Goal: Task Accomplishment & Management: Use online tool/utility

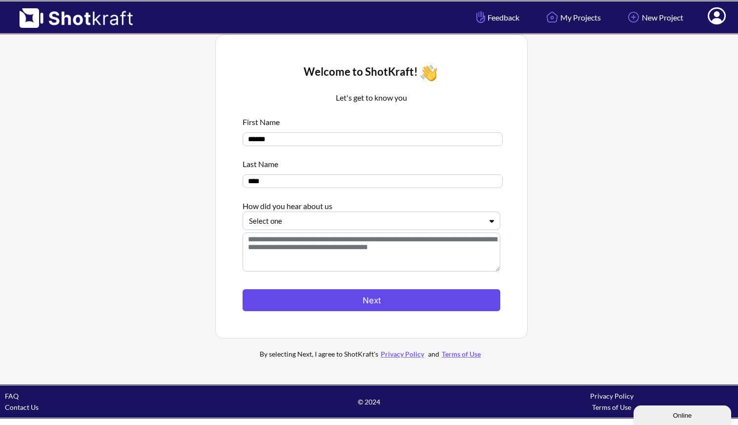
click at [364, 303] on button "Next" at bounding box center [372, 300] width 258 height 22
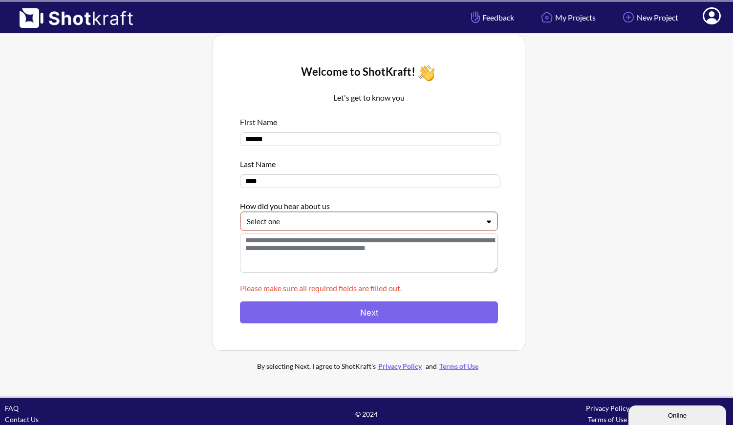
click at [323, 231] on div "Select one" at bounding box center [369, 221] width 258 height 20
click at [316, 227] on div at bounding box center [363, 221] width 232 height 11
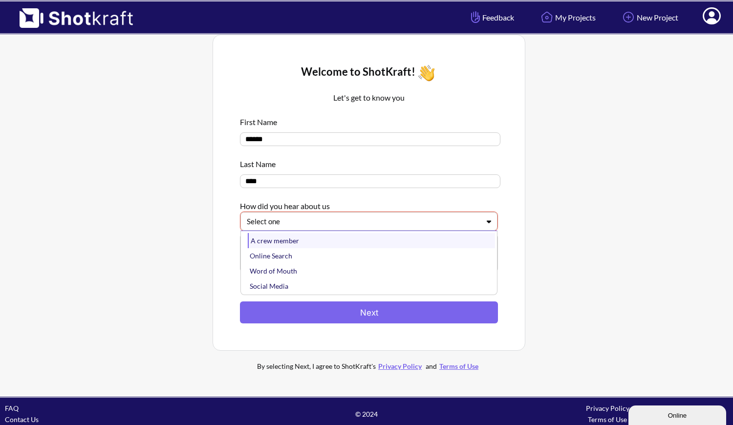
click at [315, 248] on div "A crew member" at bounding box center [371, 240] width 247 height 15
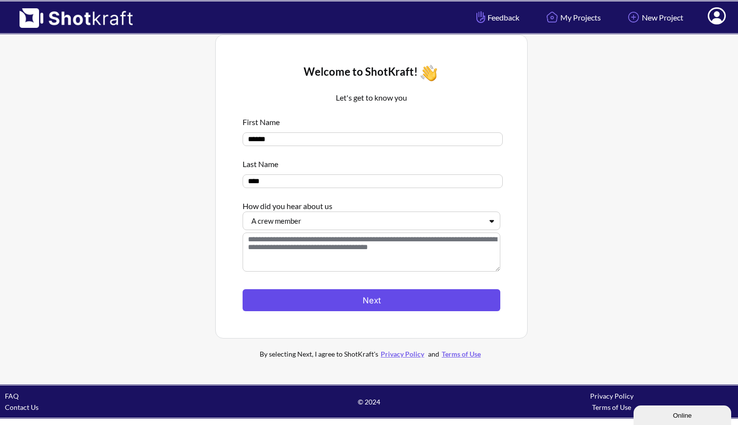
click at [319, 311] on button "Next" at bounding box center [372, 300] width 258 height 22
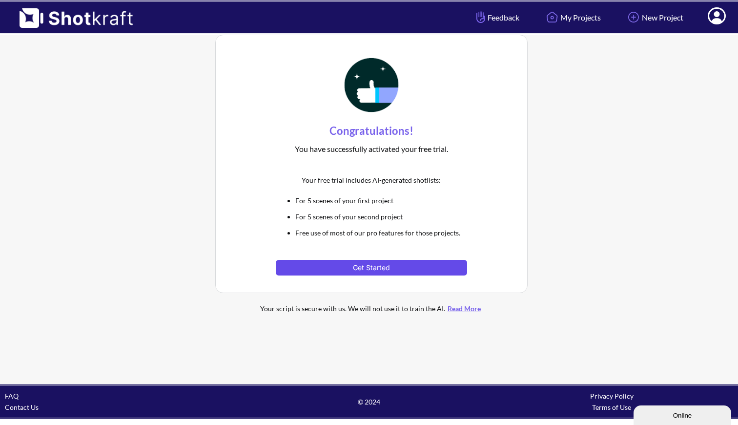
click at [372, 268] on button "Get Started" at bounding box center [371, 268] width 191 height 16
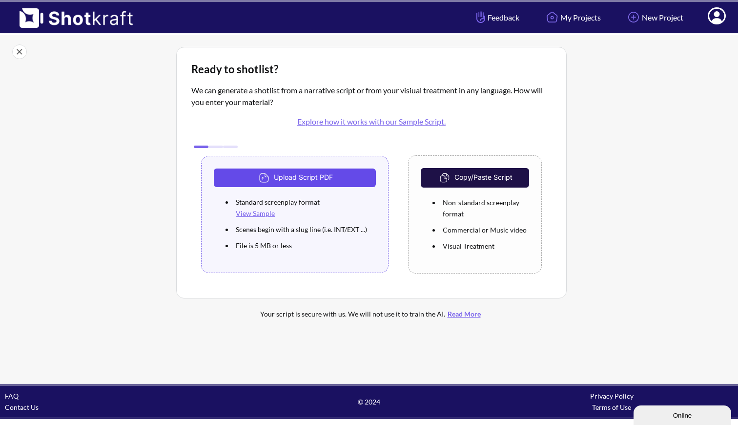
click at [309, 176] on button "Upload Script PDF" at bounding box center [295, 177] width 162 height 19
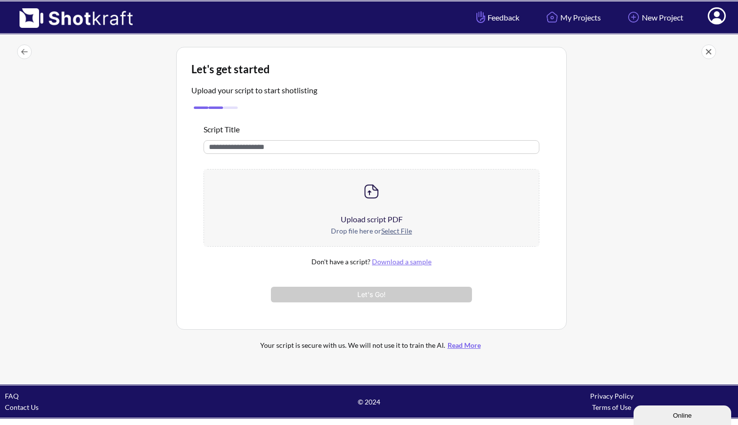
click at [394, 233] on u "Select File" at bounding box center [396, 231] width 31 height 8
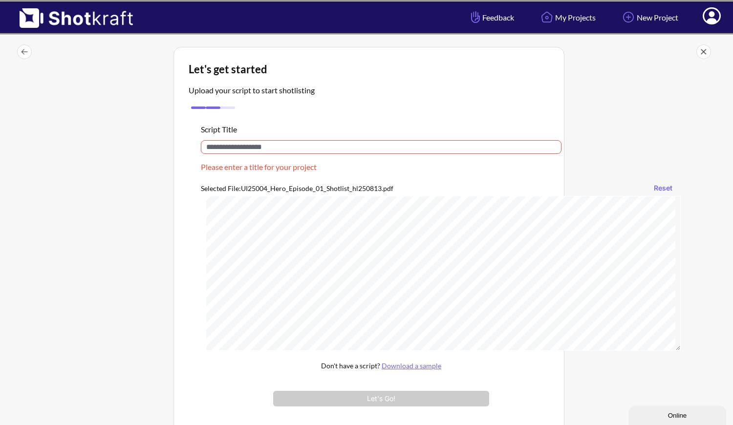
scroll to position [122, 0]
click at [287, 147] on input "text" at bounding box center [381, 147] width 360 height 14
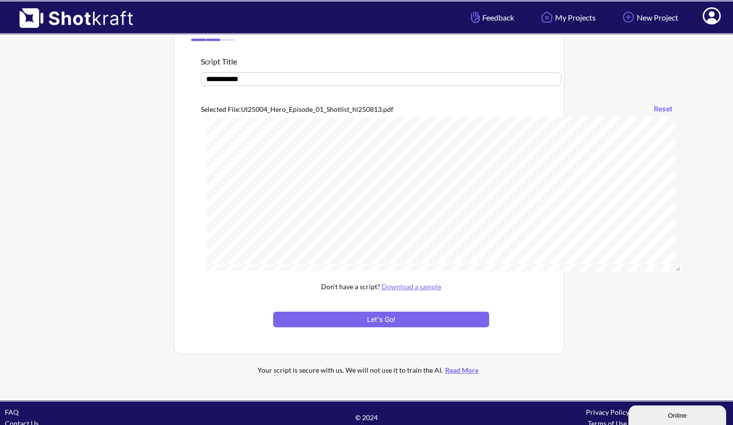
scroll to position [69, 0]
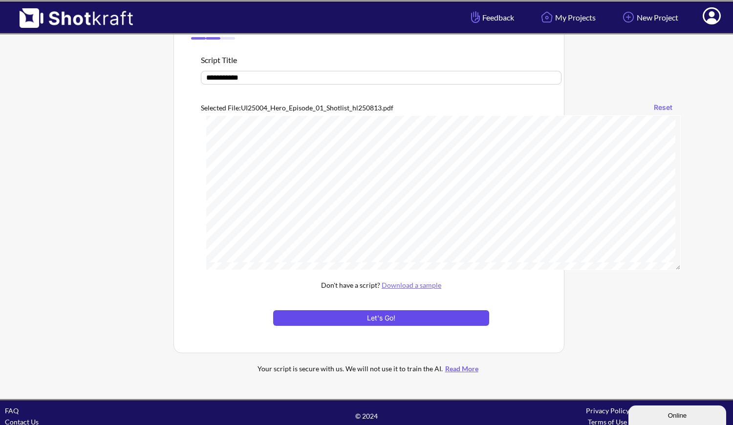
type input "**********"
click at [395, 321] on button "Let's Go!" at bounding box center [381, 318] width 216 height 16
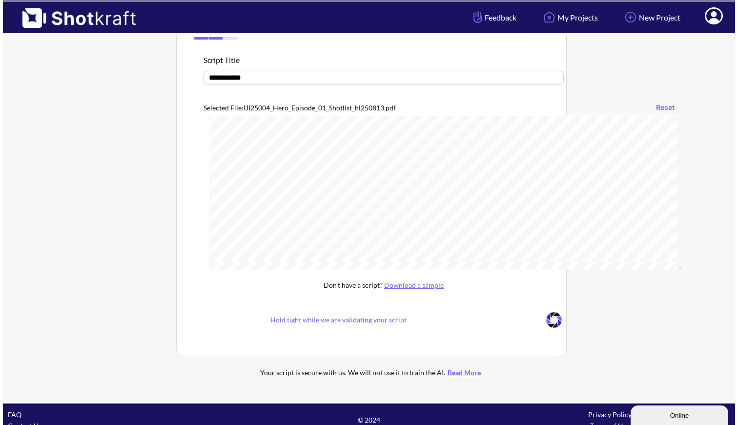
scroll to position [0, 0]
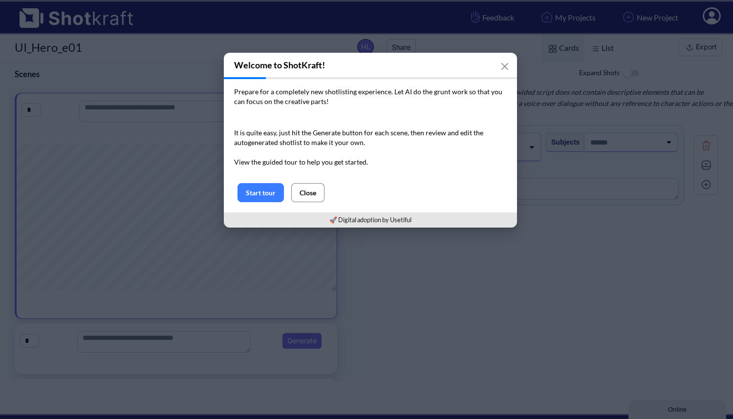
click at [309, 197] on button "Close" at bounding box center [307, 192] width 33 height 19
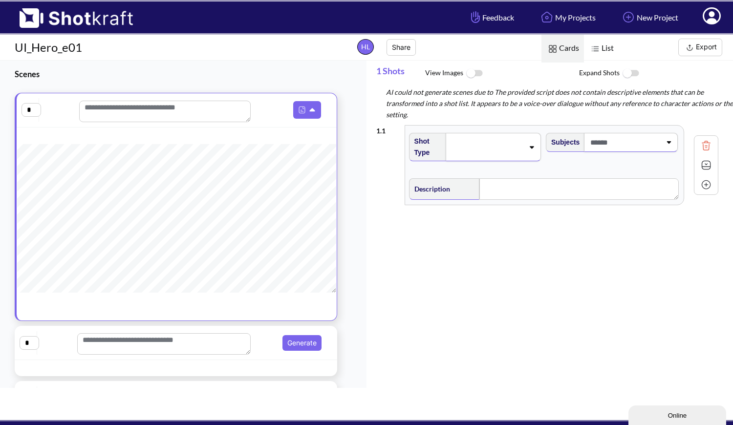
click at [632, 74] on img at bounding box center [630, 73] width 22 height 21
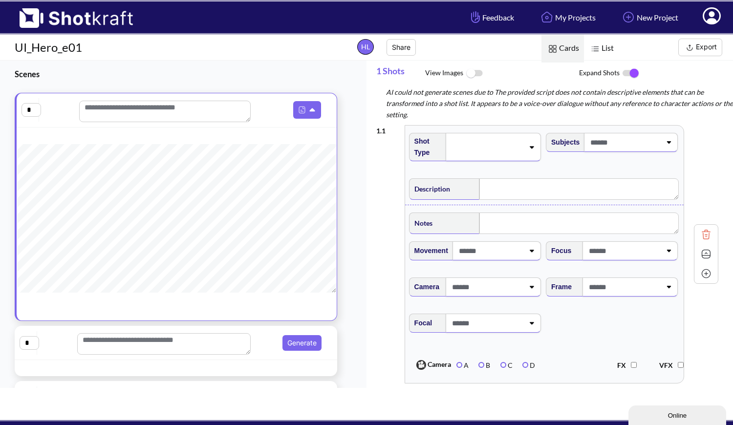
click at [628, 74] on img at bounding box center [630, 73] width 22 height 21
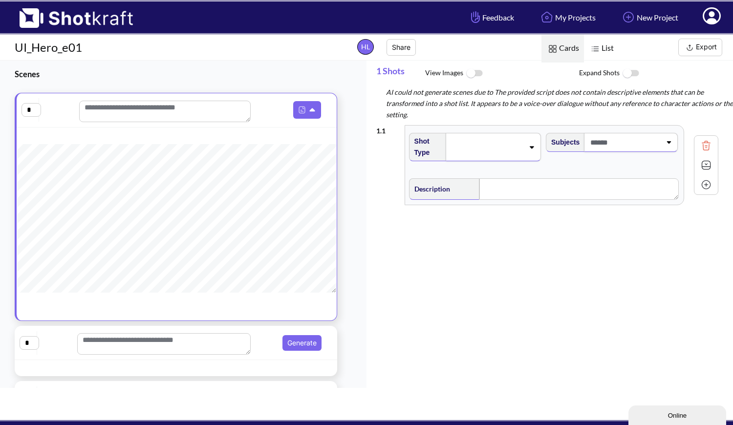
click at [634, 73] on img at bounding box center [630, 73] width 22 height 21
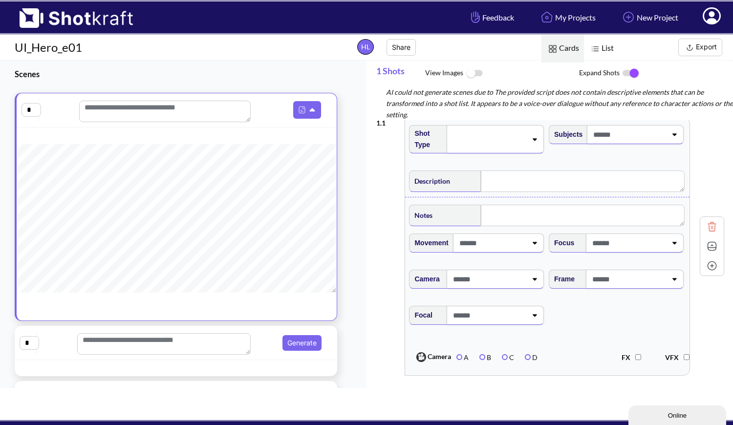
scroll to position [9, 0]
click at [706, 248] on img at bounding box center [711, 246] width 15 height 15
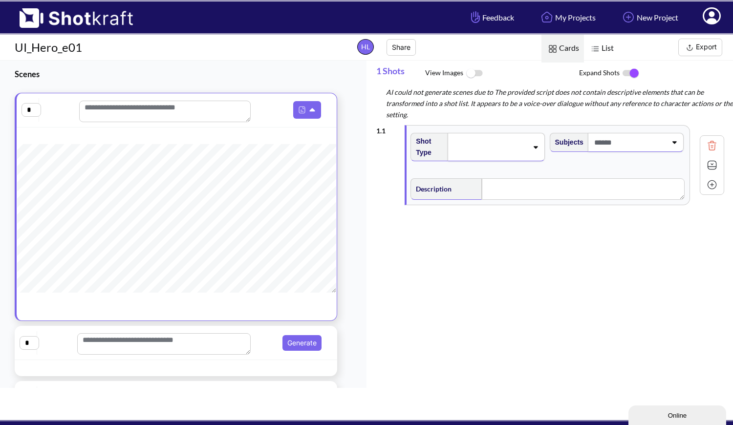
scroll to position [0, 0]
click at [706, 165] on img at bounding box center [711, 165] width 15 height 15
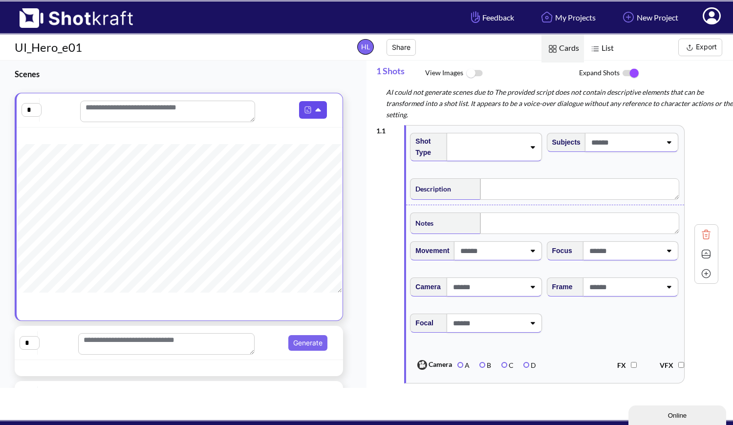
click at [314, 109] on icon at bounding box center [319, 110] width 10 height 9
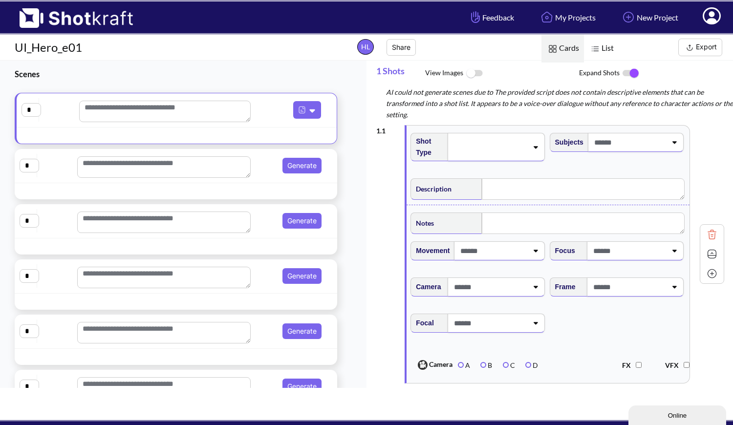
click at [501, 151] on span at bounding box center [489, 147] width 76 height 14
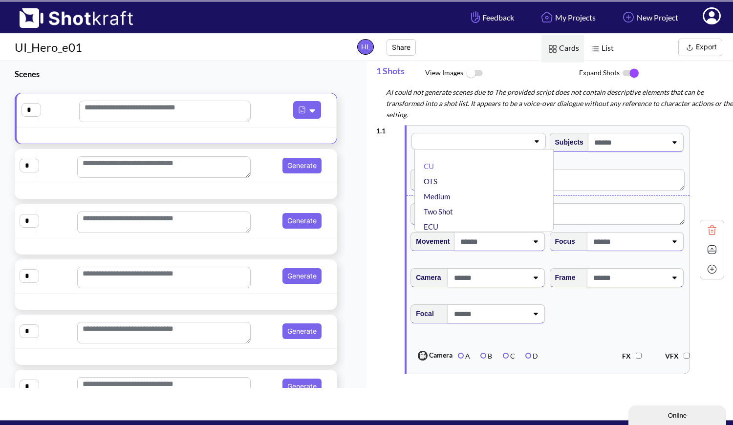
click at [496, 138] on span at bounding box center [471, 141] width 113 height 14
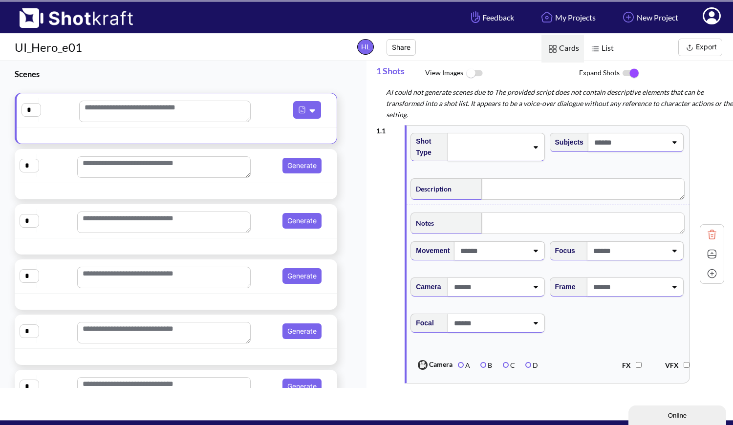
click at [478, 154] on div at bounding box center [489, 147] width 78 height 16
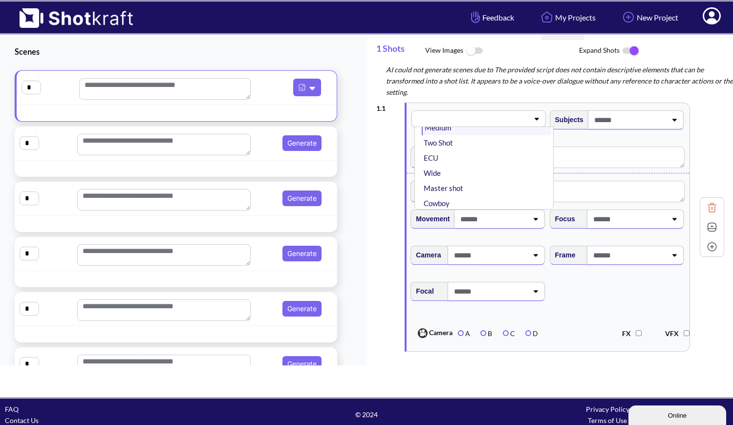
scroll to position [51, 0]
click at [458, 172] on li "Wide" at bounding box center [485, 168] width 129 height 15
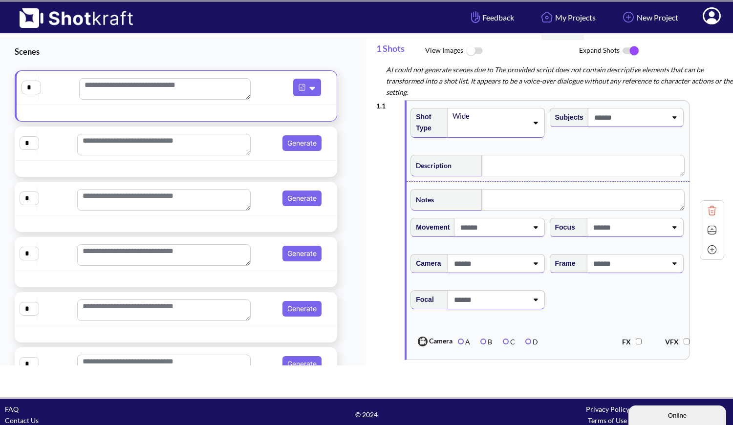
click at [632, 119] on span at bounding box center [628, 117] width 75 height 16
click at [632, 119] on span at bounding box center [610, 117] width 113 height 16
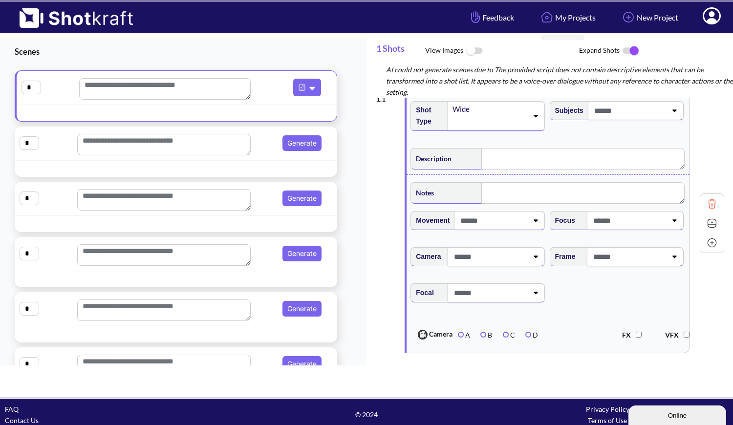
scroll to position [13, 0]
